Goal: Navigation & Orientation: Find specific page/section

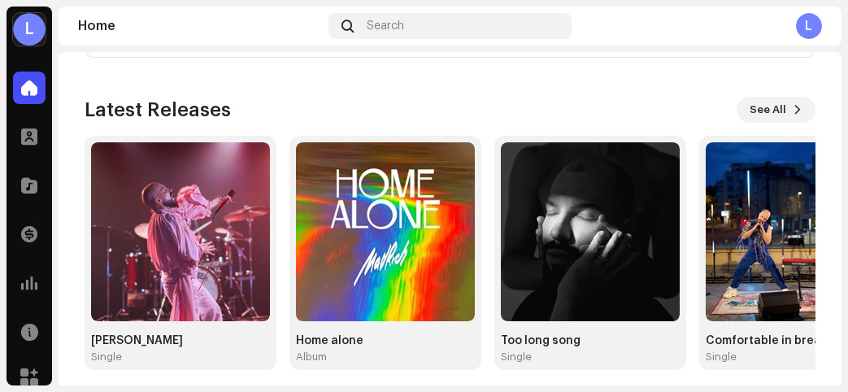
scroll to position [402, 0]
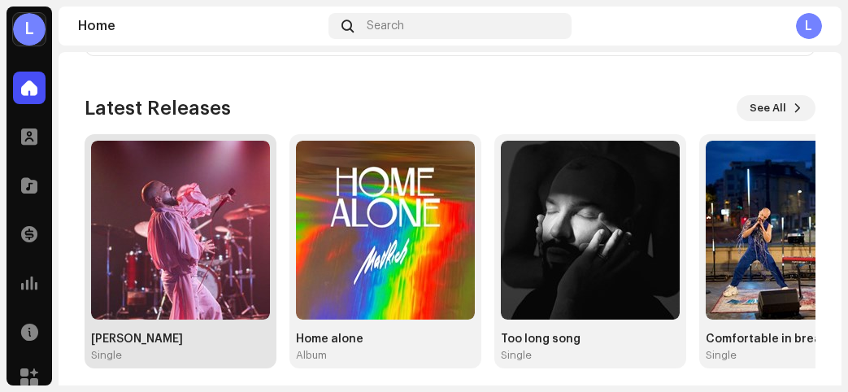
click at [174, 173] on img at bounding box center [180, 230] width 179 height 179
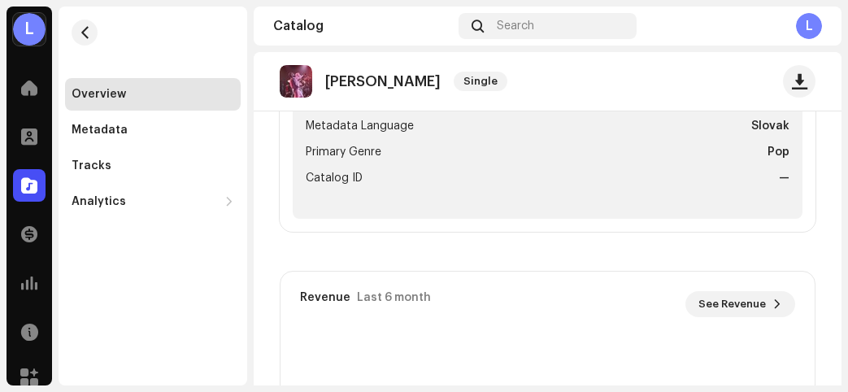
scroll to position [713, 0]
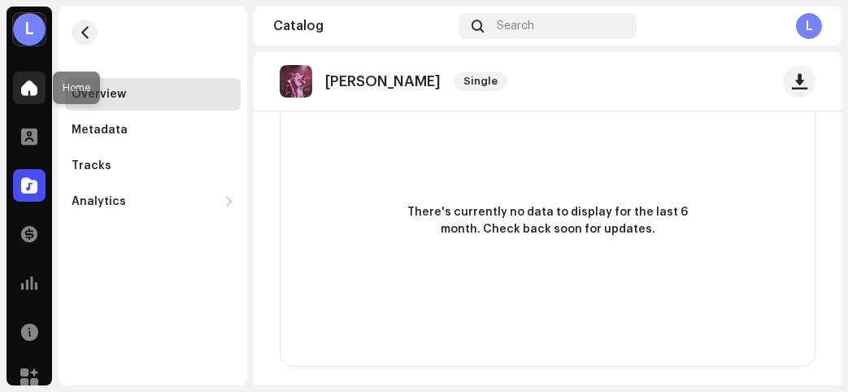
click at [21, 83] on span at bounding box center [29, 87] width 16 height 13
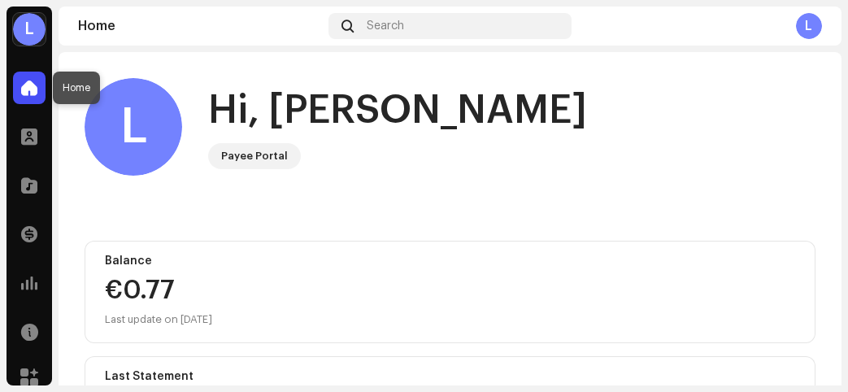
click at [40, 85] on div at bounding box center [29, 88] width 33 height 33
